Goal: Information Seeking & Learning: Learn about a topic

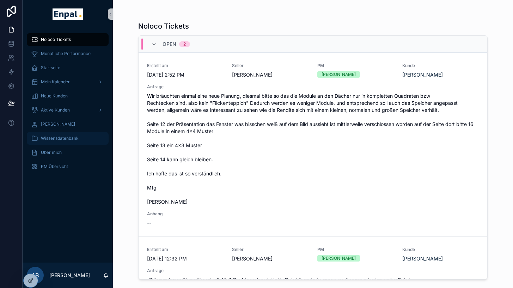
click at [70, 142] on div "Wissensdatenbank" at bounding box center [67, 138] width 73 height 11
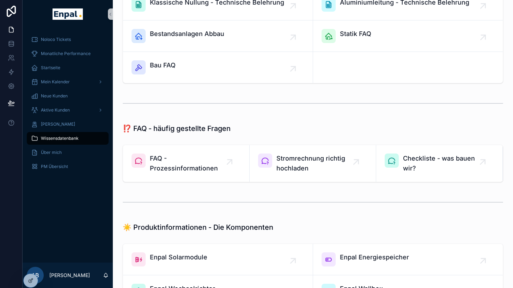
scroll to position [452, 0]
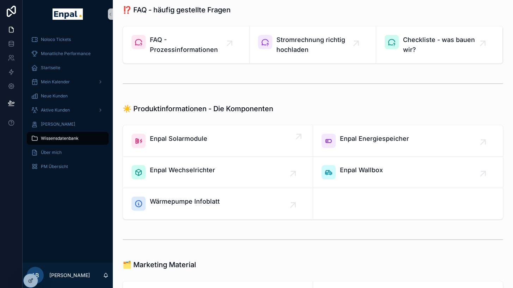
click at [193, 134] on span "Enpal Solarmodule" at bounding box center [178, 139] width 57 height 10
click at [375, 137] on span "Enpal Energiespeicher" at bounding box center [374, 139] width 69 height 10
